Goal: Task Accomplishment & Management: Manage account settings

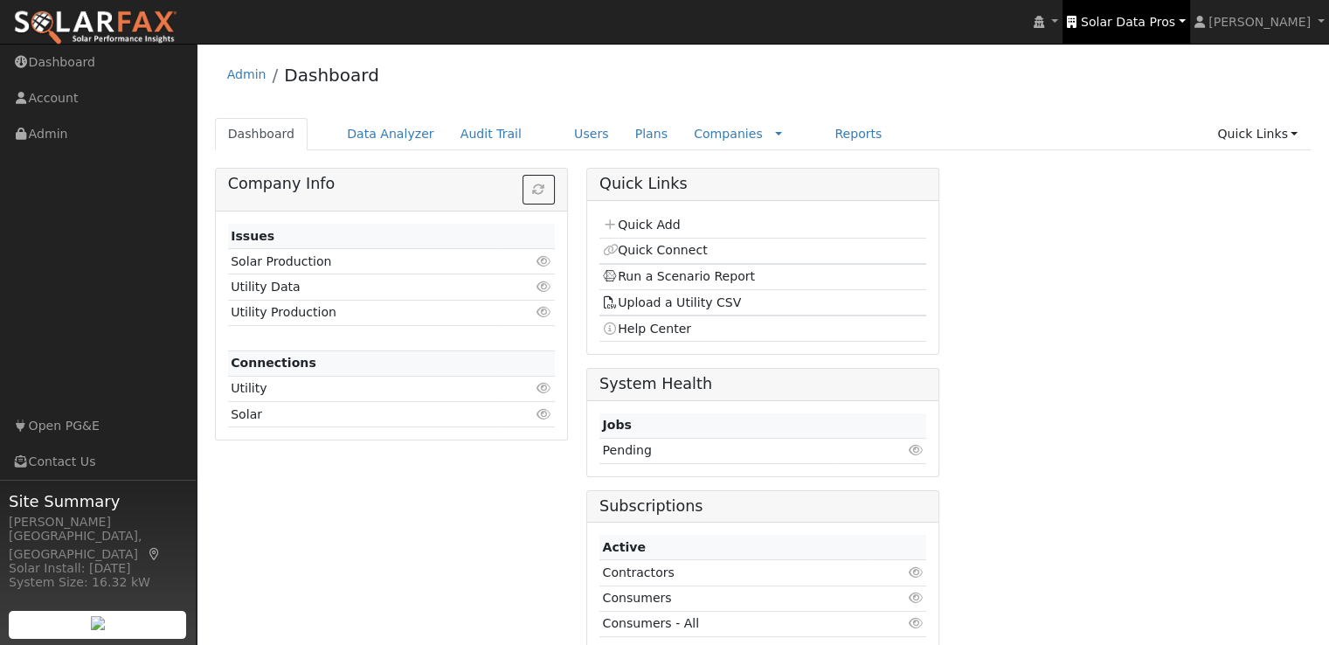
click at [1153, 20] on span "Solar Data Pros" at bounding box center [1128, 22] width 94 height 14
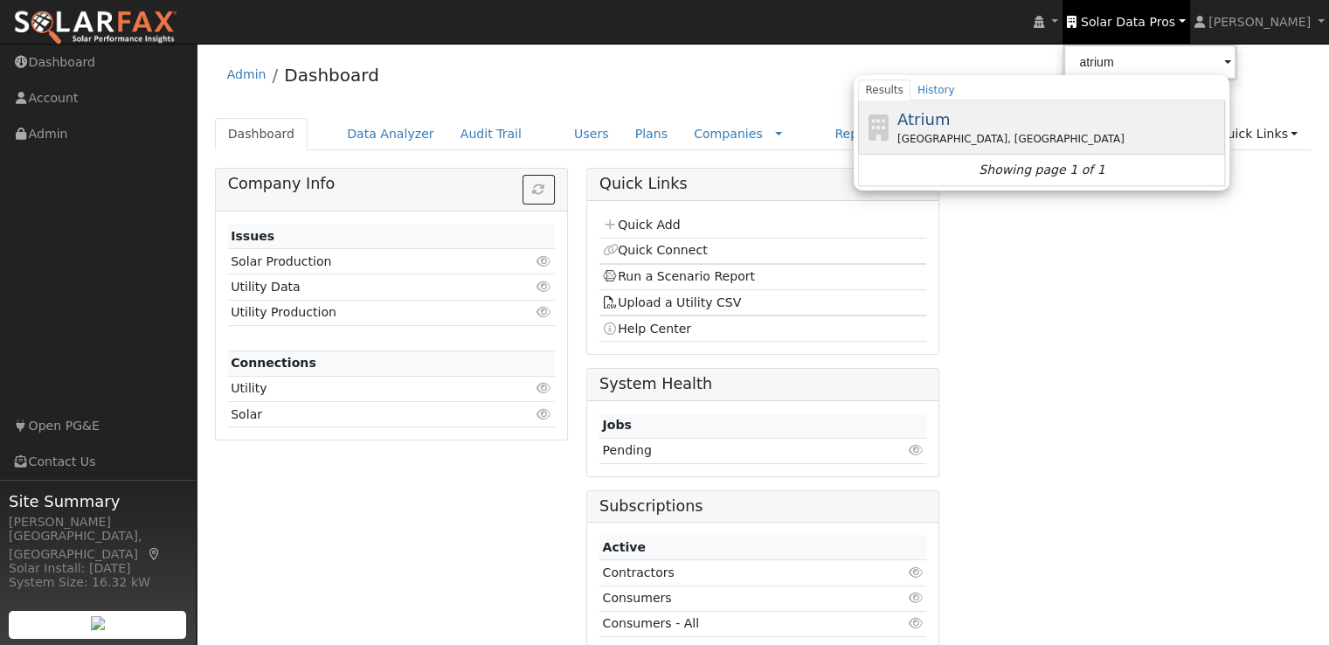
click at [950, 116] on span "Atrium" at bounding box center [924, 119] width 52 height 18
type input "Atrium"
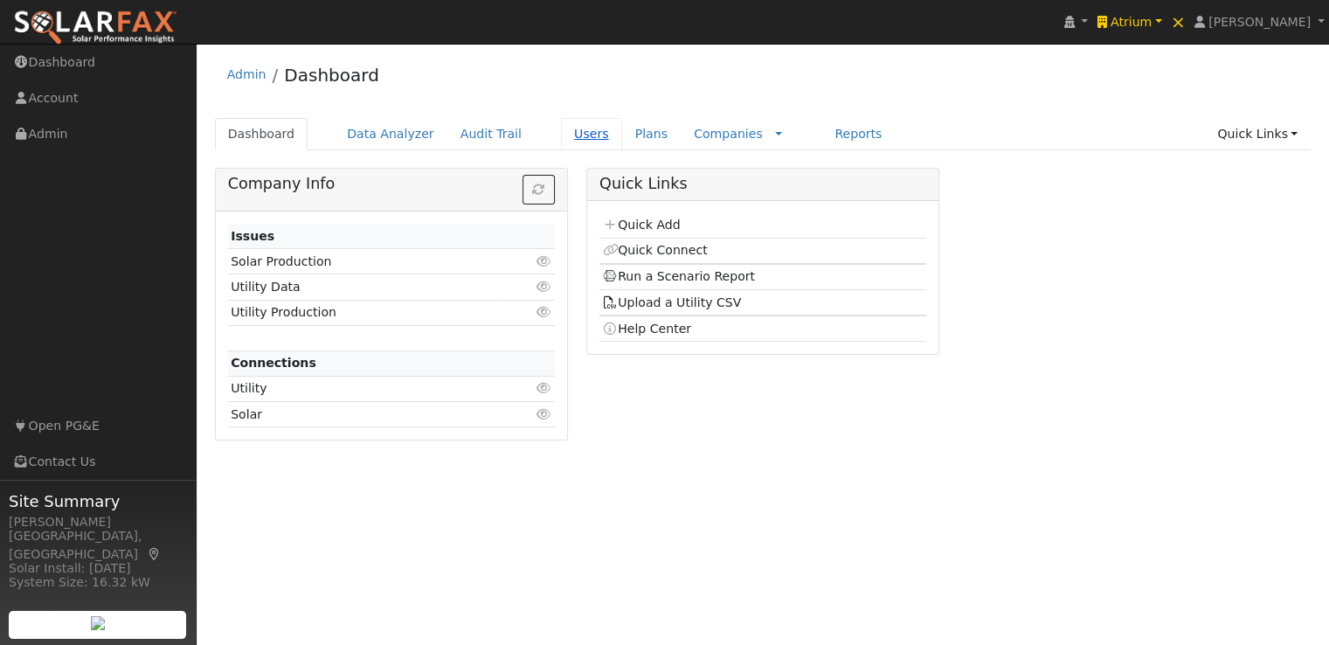
click at [561, 131] on link "Users" at bounding box center [591, 134] width 61 height 32
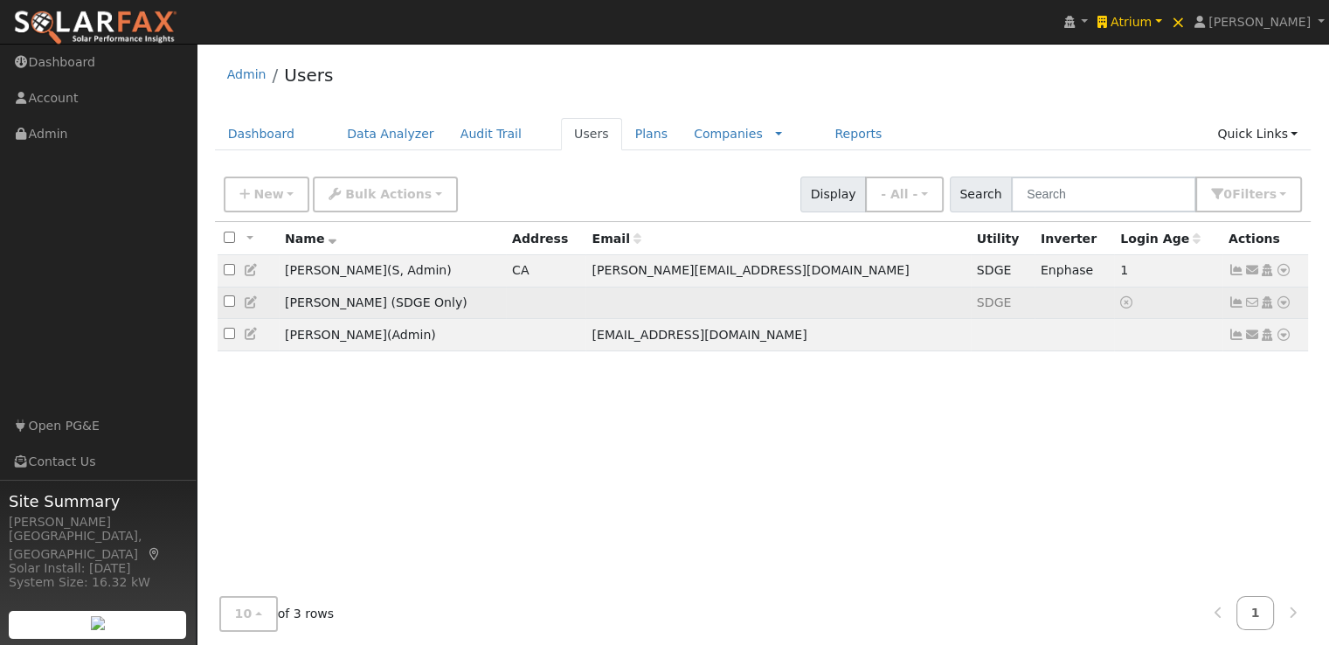
click at [250, 302] on icon at bounding box center [252, 302] width 16 height 12
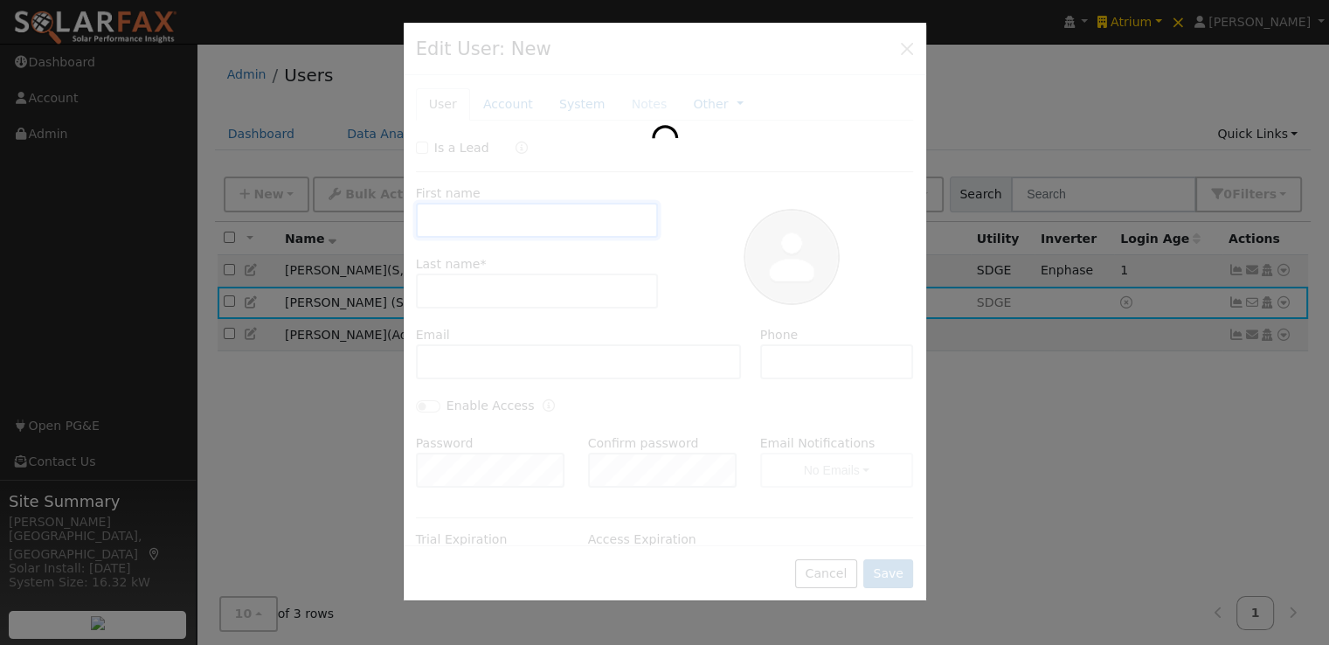
type input "Walter"
type input "Simon (SDGE Only)"
type input "Default Account"
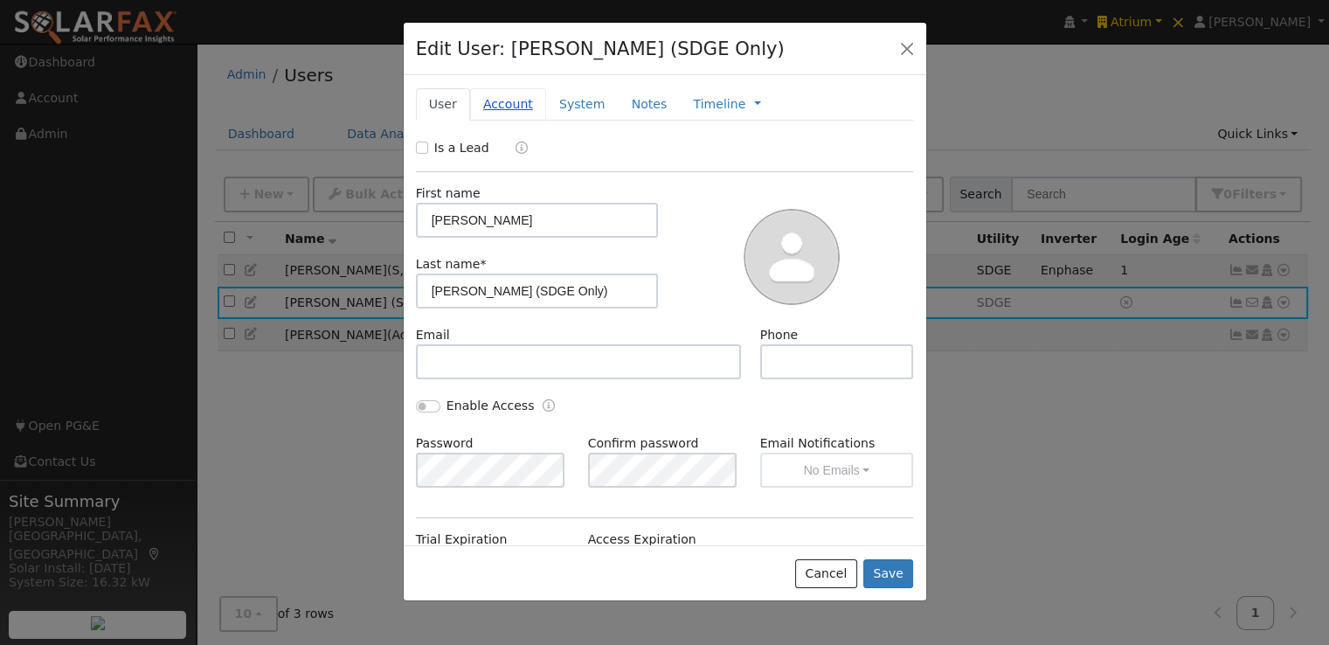
click at [496, 109] on link "Account" at bounding box center [508, 104] width 76 height 32
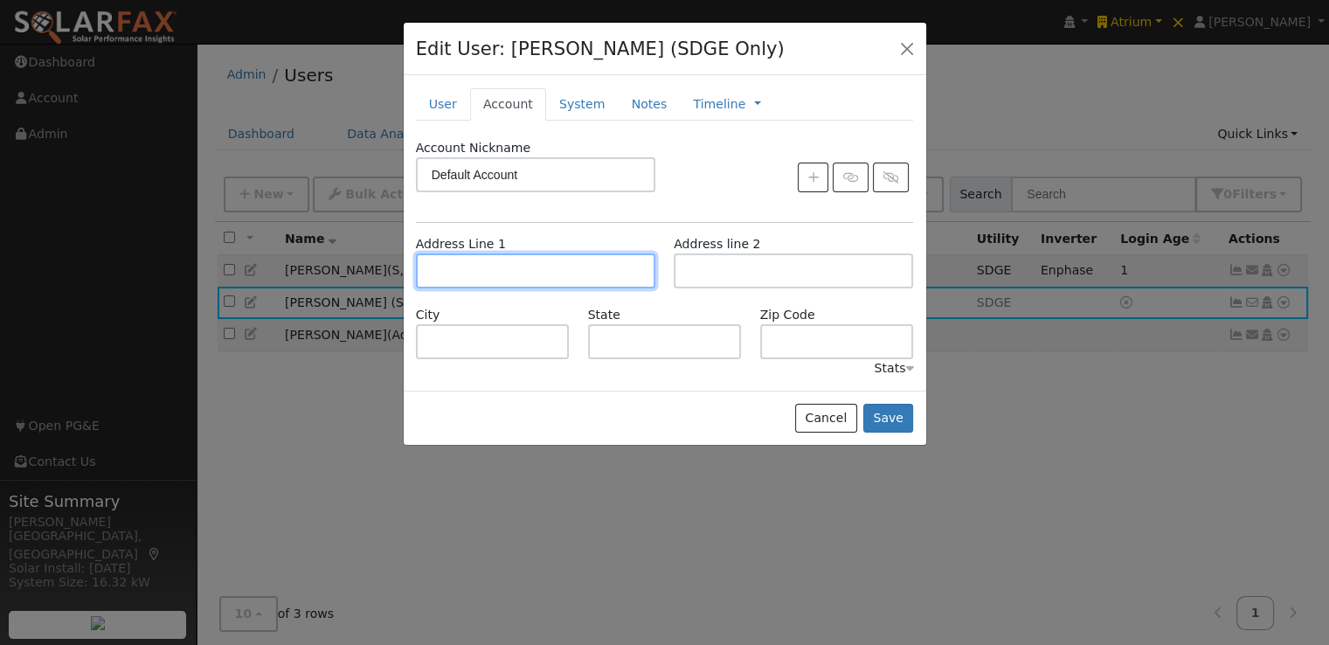
click at [510, 268] on input "text" at bounding box center [535, 270] width 239 height 35
paste input "7175 caribou ct, San Diego, ca 92129"
type input "7175 Caribou Court"
type input "San Diego"
type input "CA"
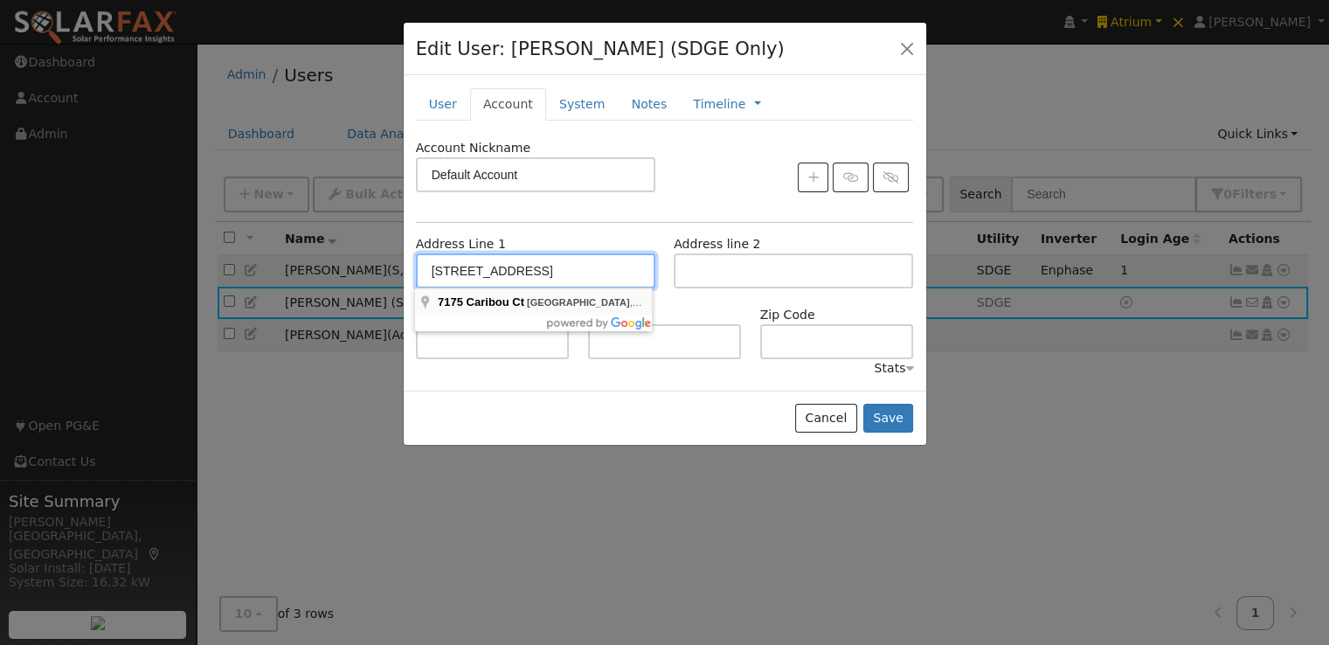
type input "92129"
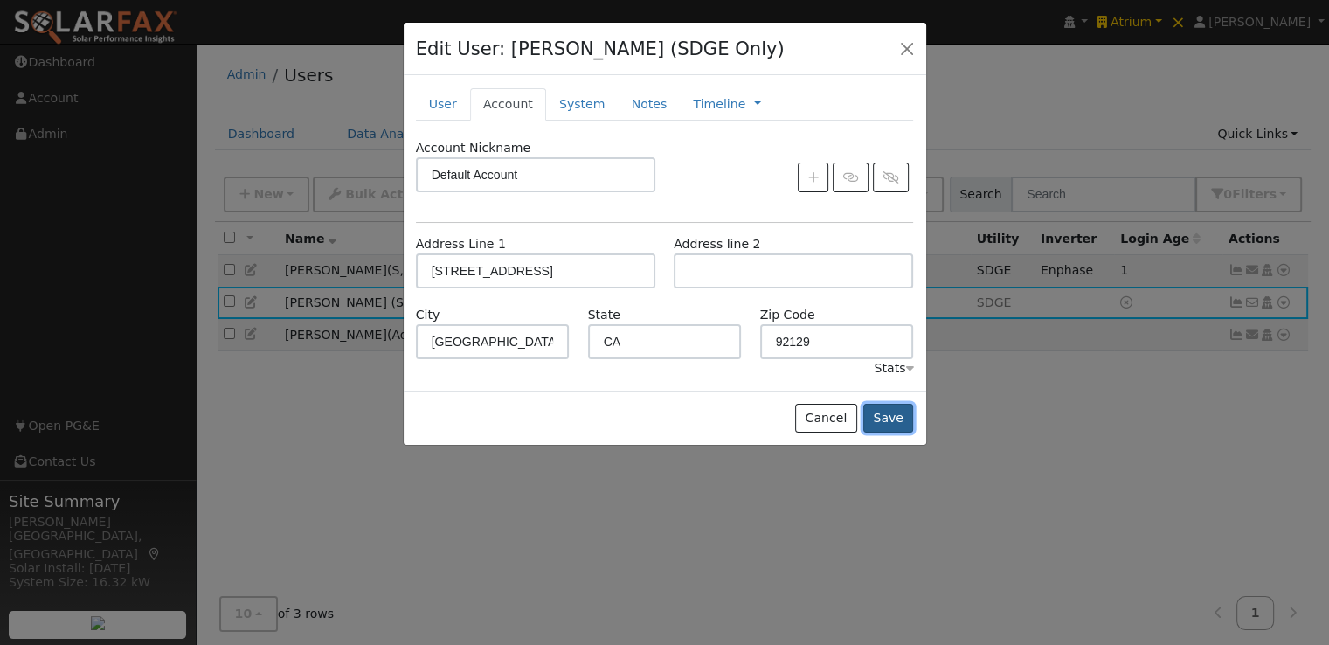
click at [887, 415] on button "Save" at bounding box center [888, 419] width 51 height 30
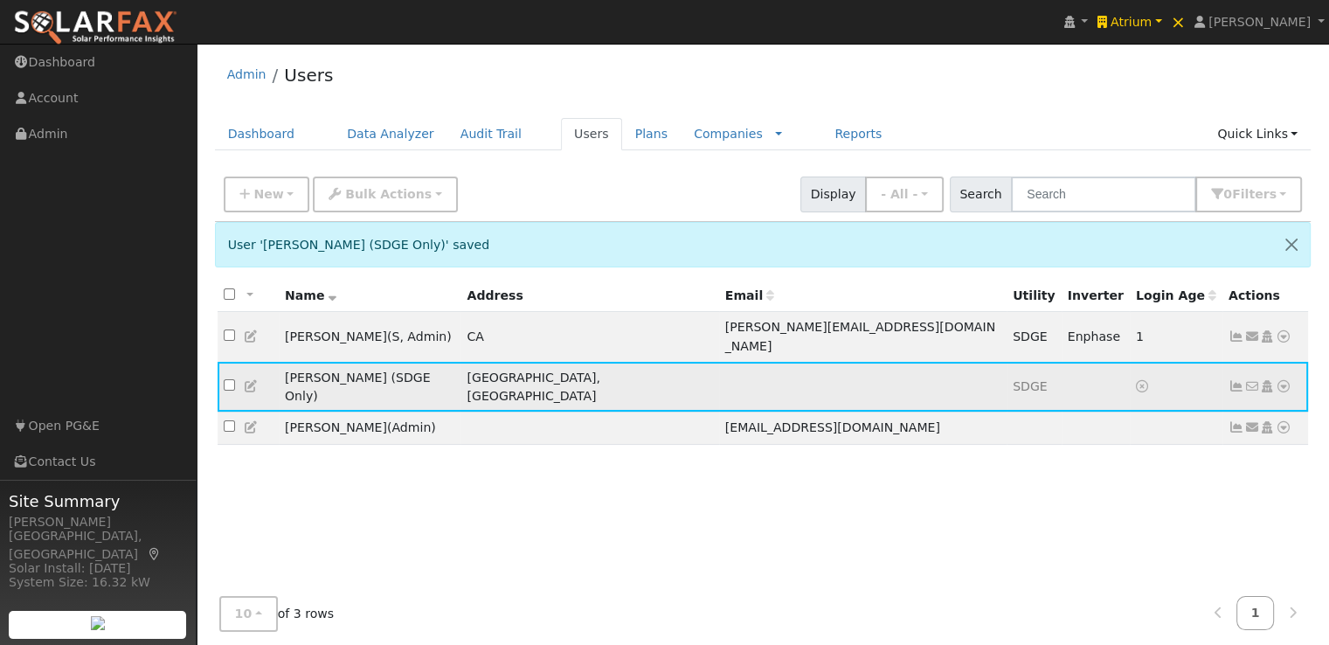
click at [1234, 380] on icon at bounding box center [1237, 386] width 16 height 12
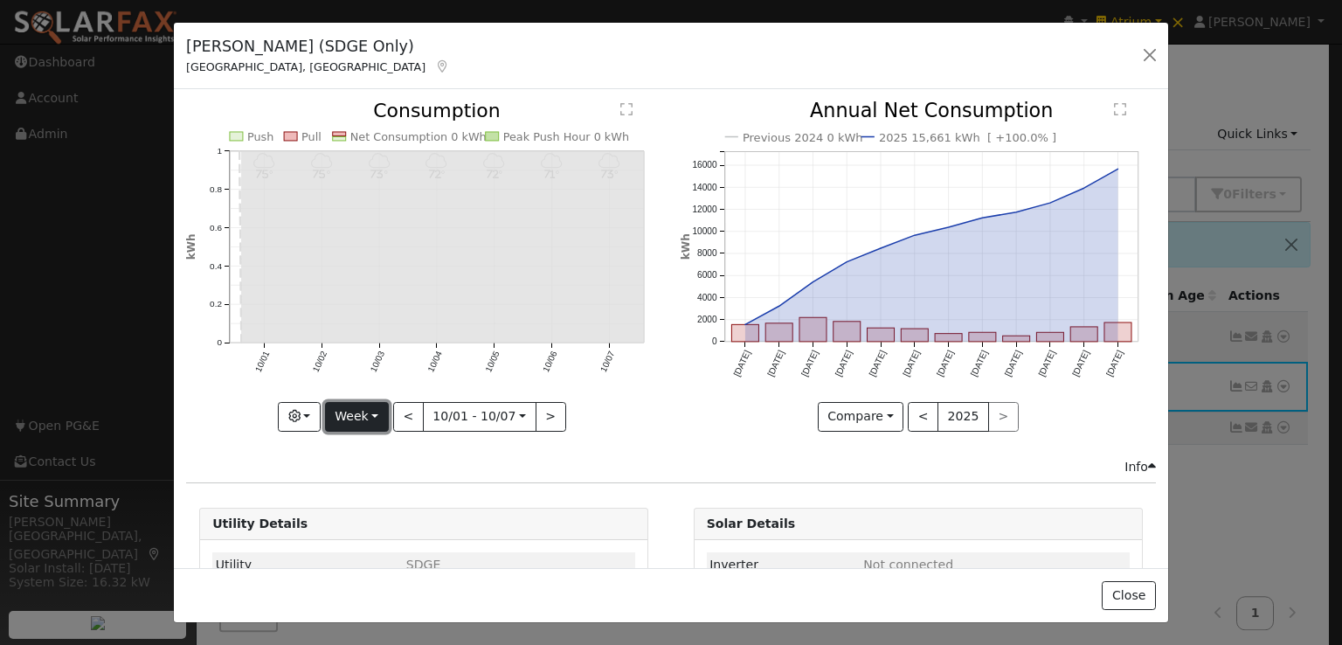
click at [362, 414] on button "Week" at bounding box center [357, 417] width 64 height 30
click at [364, 520] on link "Year" at bounding box center [386, 525] width 121 height 24
type input "2024-10-01"
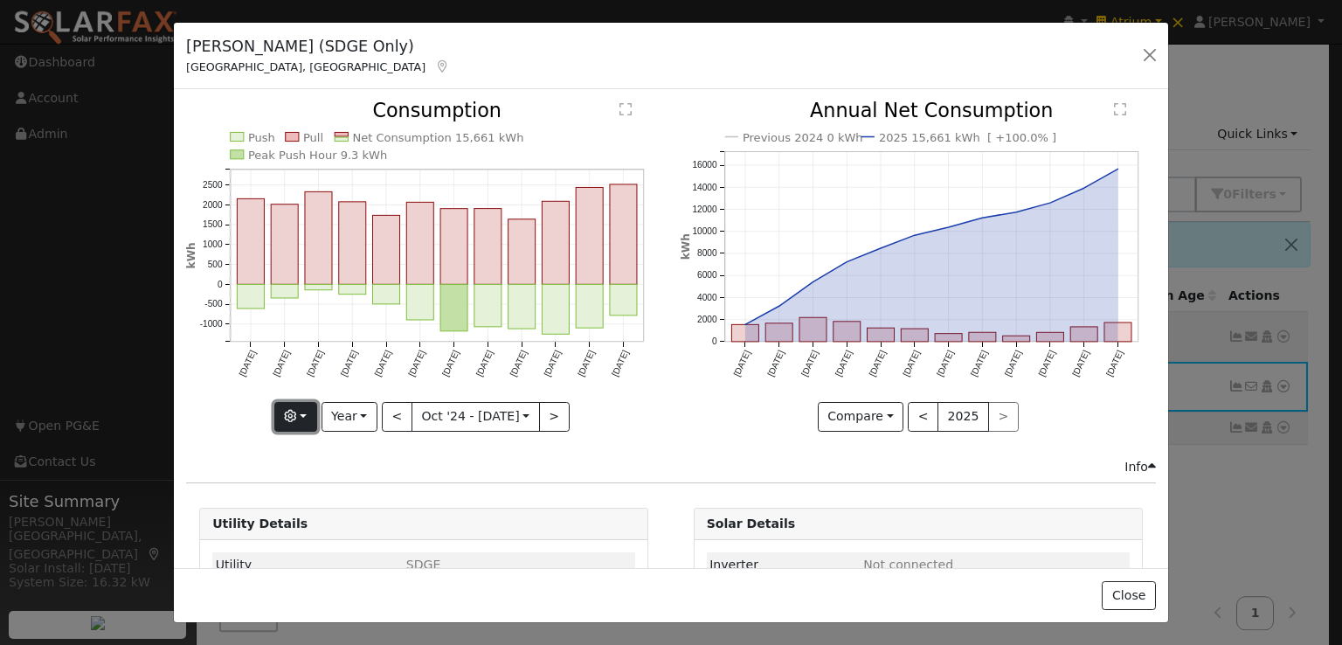
click at [305, 410] on button "button" at bounding box center [295, 417] width 43 height 30
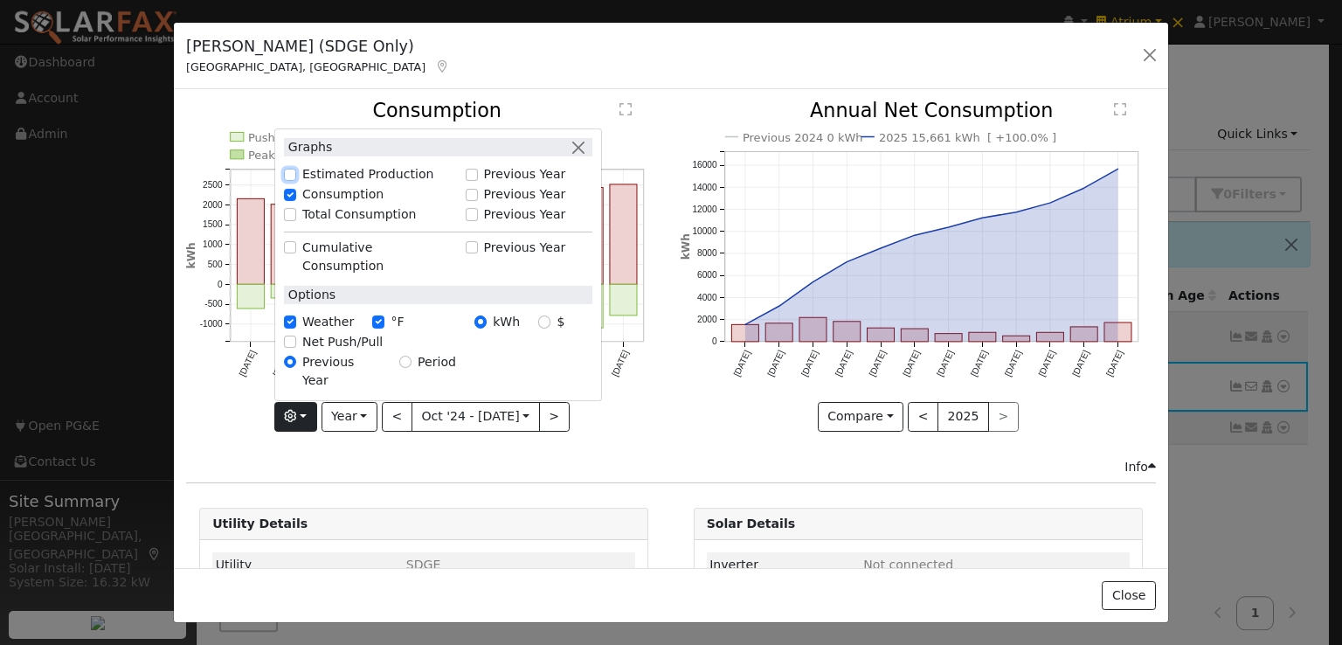
click at [294, 181] on input "Estimated Production" at bounding box center [290, 175] width 12 height 12
checkbox input "true"
click at [697, 413] on icon "Previous 2024 0 kWh 2025 15,661 kWh [ +100.0% ] Oct '24 Nov '24 Dec '24 Jan '25…" at bounding box center [918, 260] width 475 height 319
